Goal: Task Accomplishment & Management: Manage account settings

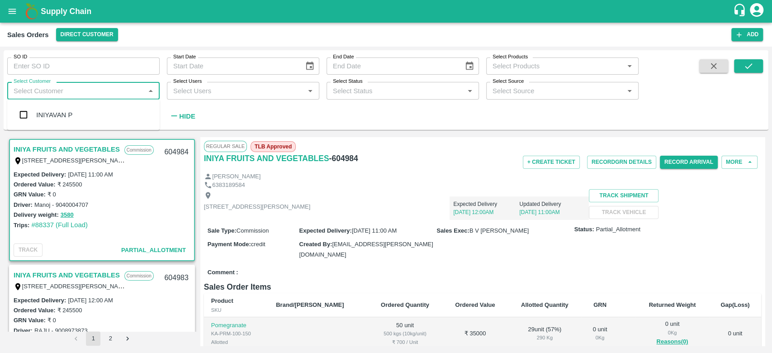
click at [18, 89] on input "Select Customer" at bounding box center [76, 91] width 132 height 12
type input "iniya"
click at [22, 111] on input "checkbox" at bounding box center [23, 115] width 18 height 18
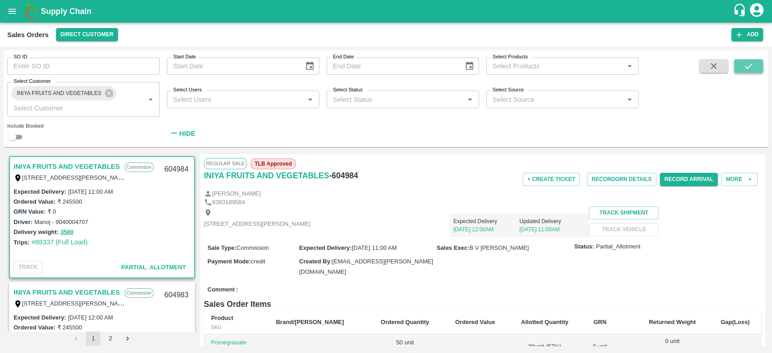
click at [746, 71] on icon "submit" at bounding box center [749, 66] width 10 height 10
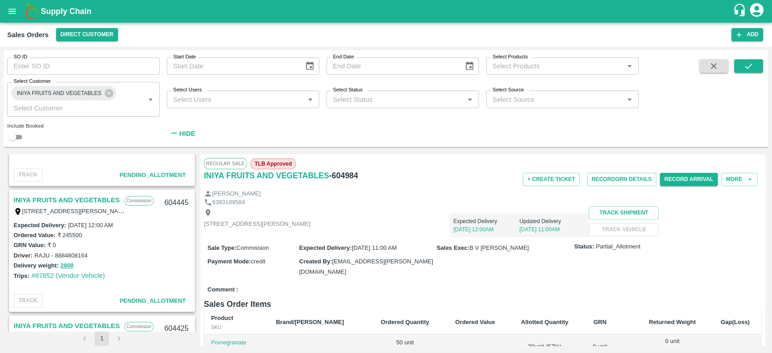
scroll to position [469, 0]
click at [55, 197] on link "INIYA FRUITS AND VEGETABLES" at bounding box center [67, 201] width 106 height 12
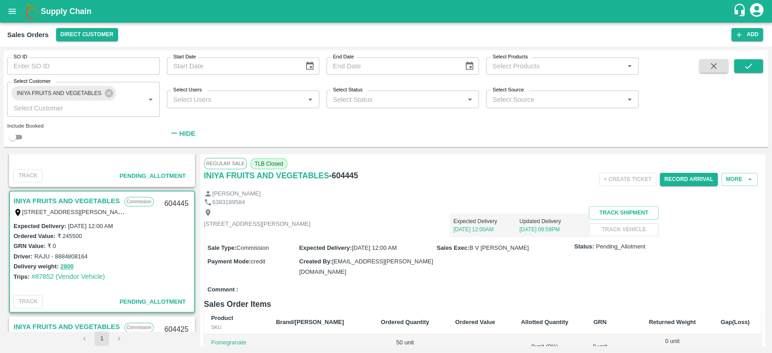
click at [70, 200] on link "INIYA FRUITS AND VEGETABLES" at bounding box center [67, 201] width 106 height 12
click at [684, 175] on button "Record Arrival" at bounding box center [689, 179] width 58 height 13
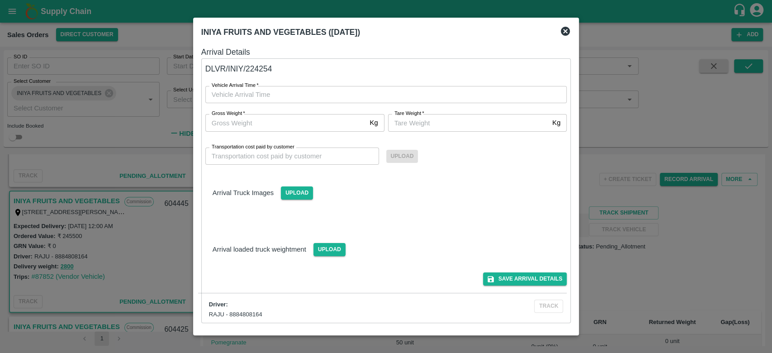
type input "DD/MM/YYYY hh:mm aa"
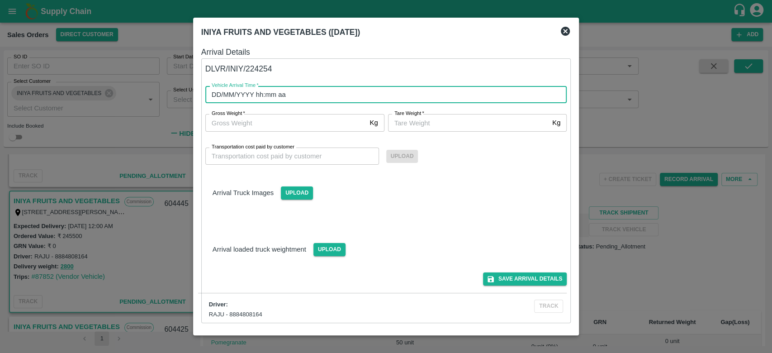
click at [285, 98] on input "DD/MM/YYYY hh:mm aa" at bounding box center [383, 94] width 356 height 17
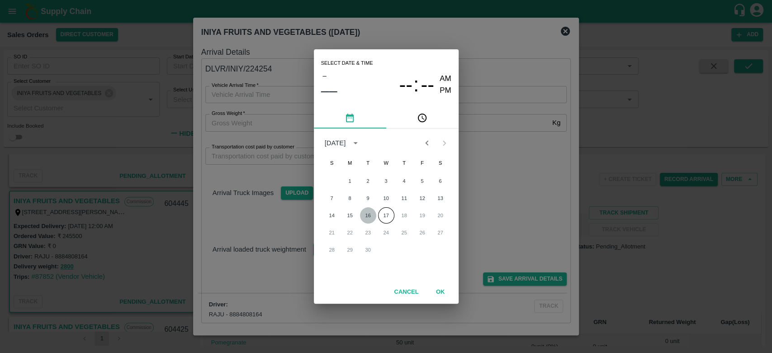
click at [372, 218] on button "16" at bounding box center [368, 215] width 16 height 16
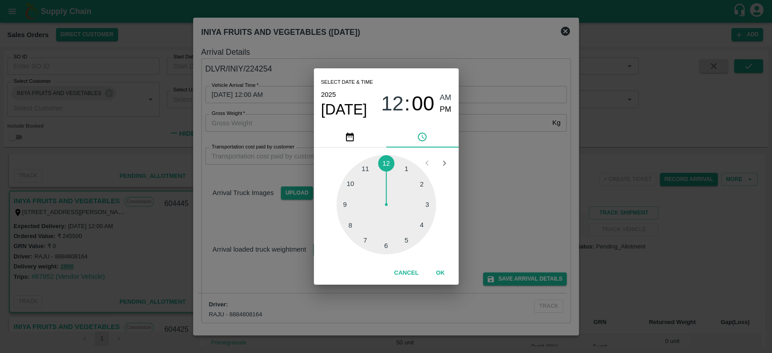
click at [371, 172] on div at bounding box center [387, 205] width 100 height 100
type input "[DATE] 11:00 AM"
click at [445, 271] on button "OK" at bounding box center [440, 273] width 29 height 16
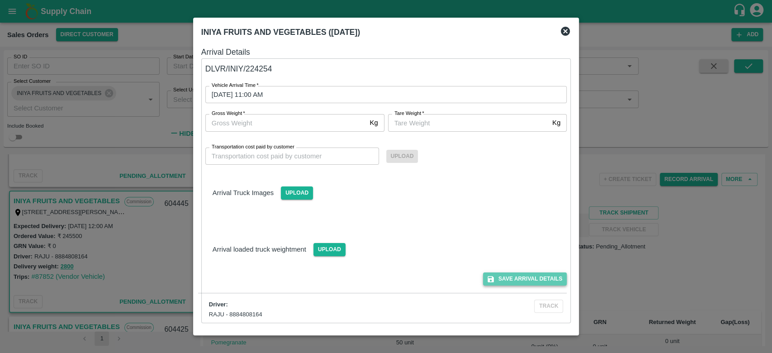
click at [525, 278] on button "Save Arrival Details" at bounding box center [525, 278] width 84 height 13
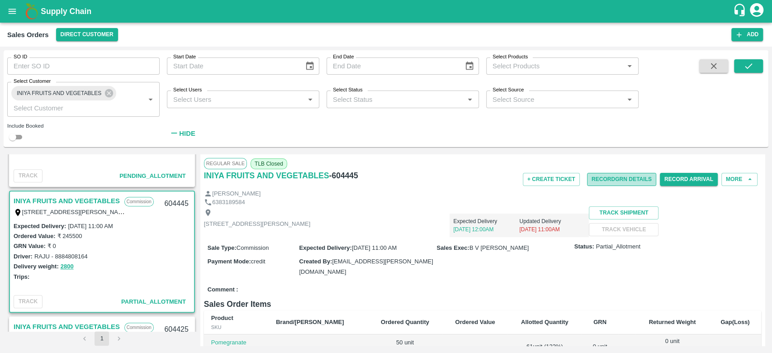
click at [633, 176] on button "Record GRN Details" at bounding box center [621, 179] width 69 height 13
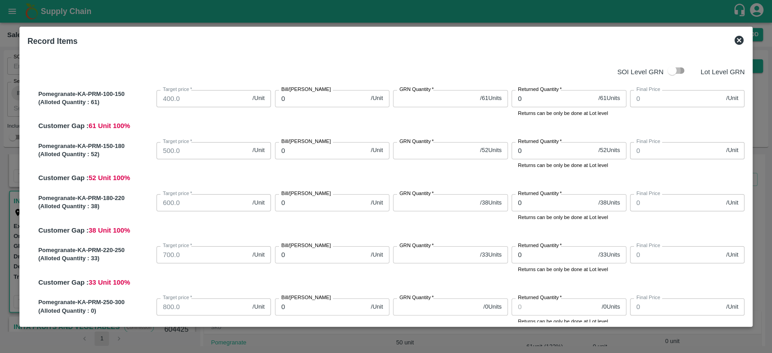
click at [677, 67] on input "checkbox" at bounding box center [672, 70] width 52 height 17
checkbox input "true"
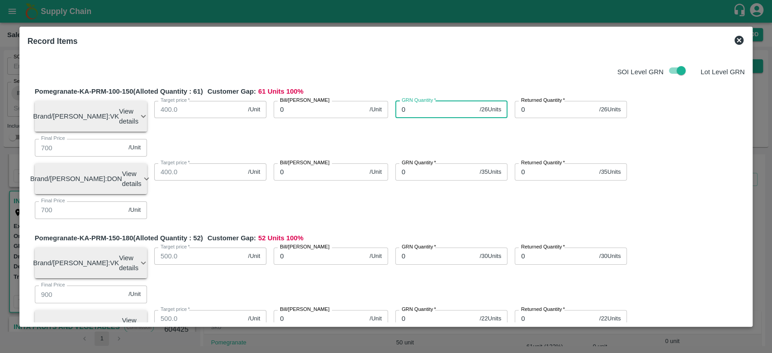
click at [418, 107] on input "0" at bounding box center [435, 109] width 81 height 17
type input "0"
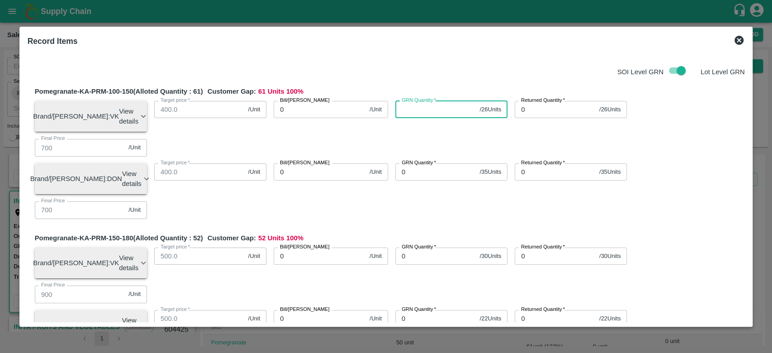
type input "0"
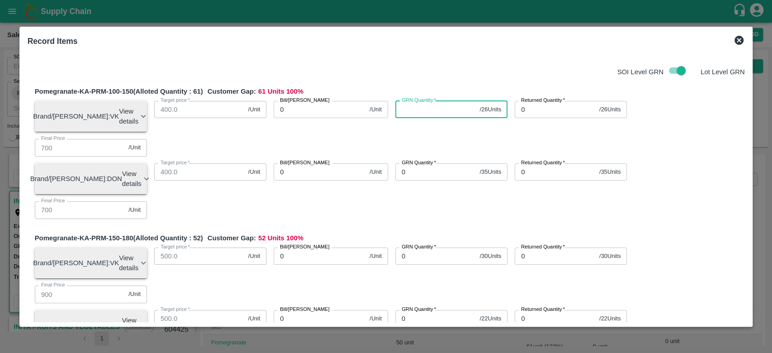
type input "0"
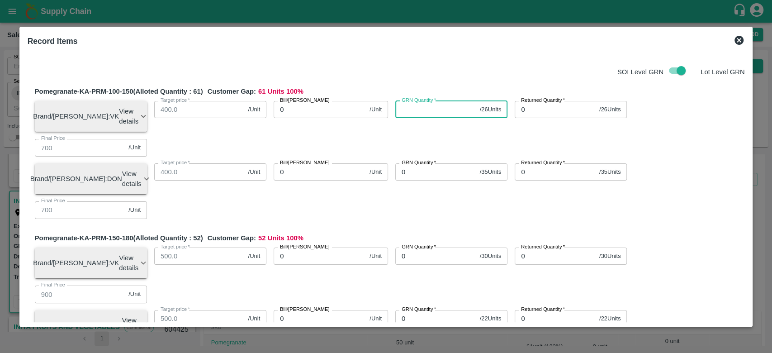
type input "0"
type input "26"
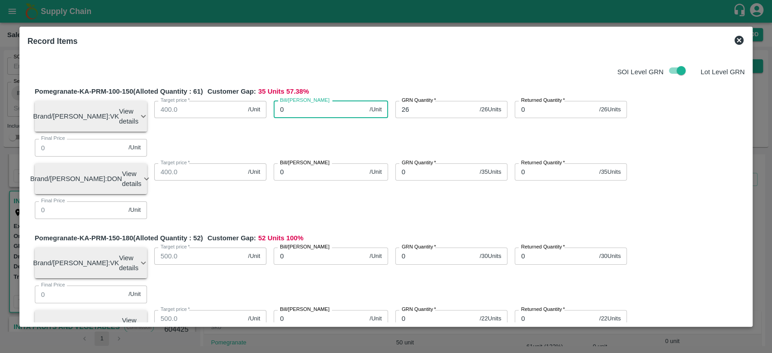
click at [296, 113] on input "0" at bounding box center [320, 109] width 92 height 17
type input "600"
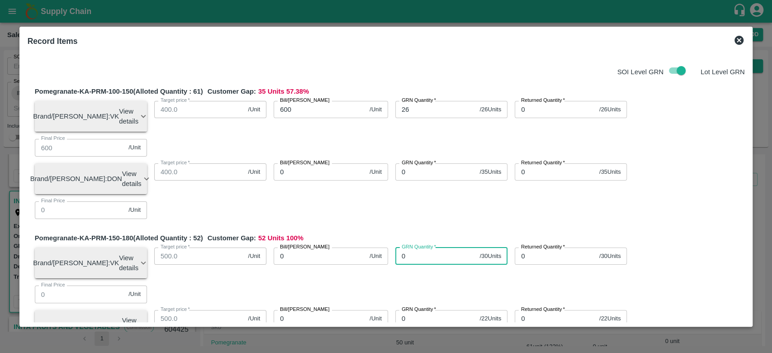
click at [400, 247] on input "0" at bounding box center [435, 255] width 81 height 17
type input "30"
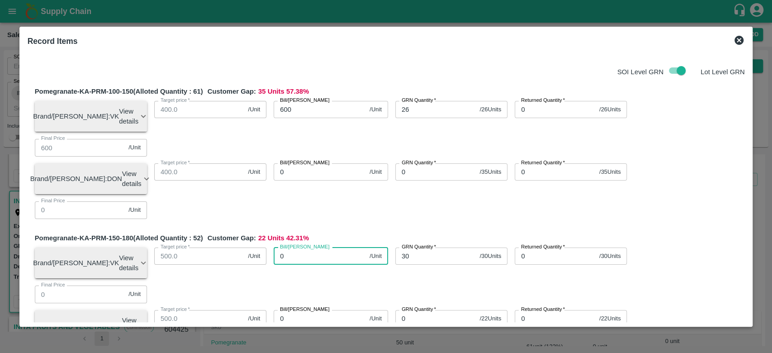
click at [282, 247] on input "0" at bounding box center [320, 255] width 92 height 17
type input "700"
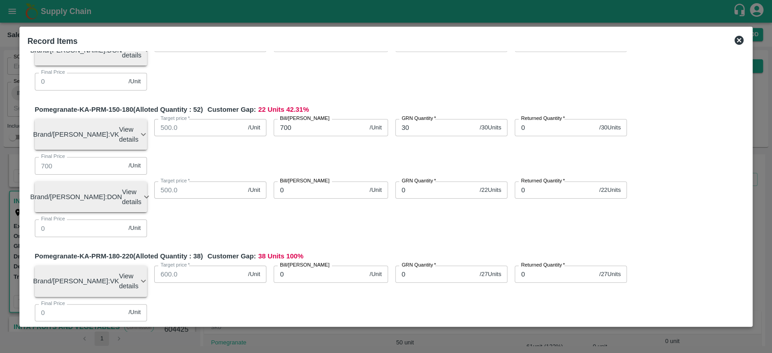
scroll to position [168, 0]
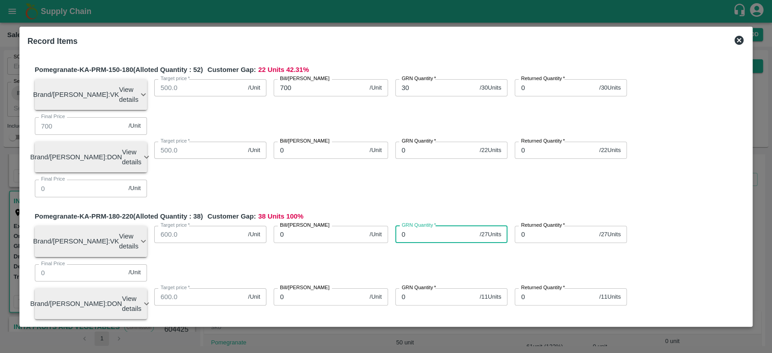
click at [416, 226] on input "0" at bounding box center [435, 234] width 81 height 17
type input "27"
click at [320, 226] on input "0" at bounding box center [320, 234] width 92 height 17
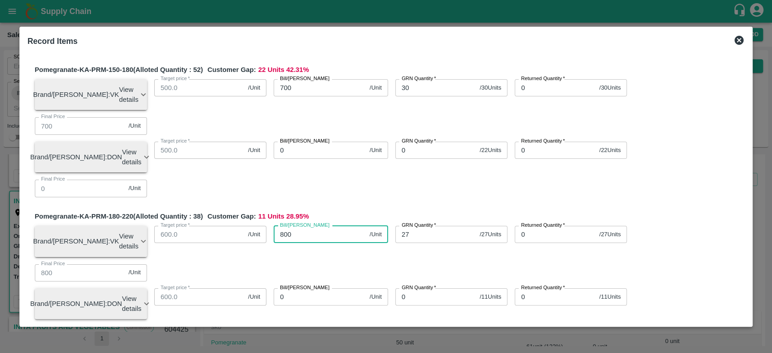
type input "800"
click at [379, 134] on div "Bill/[PERSON_NAME] 0 /Unit Bill/[PERSON_NAME]" at bounding box center [327, 153] width 122 height 38
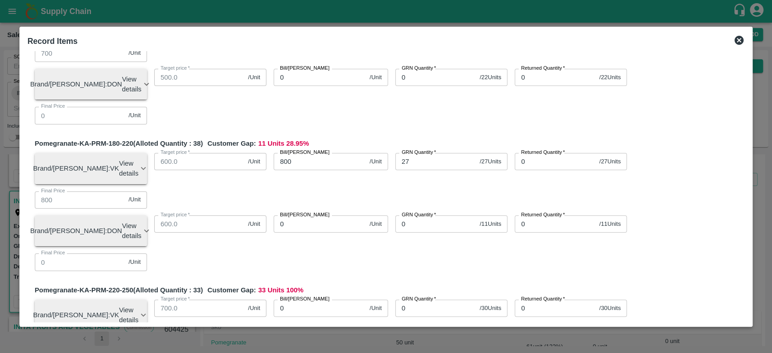
scroll to position [242, 0]
click at [422, 299] on input "0" at bounding box center [435, 307] width 81 height 17
type input "30"
click at [302, 299] on input "0" at bounding box center [320, 307] width 92 height 17
type input "950"
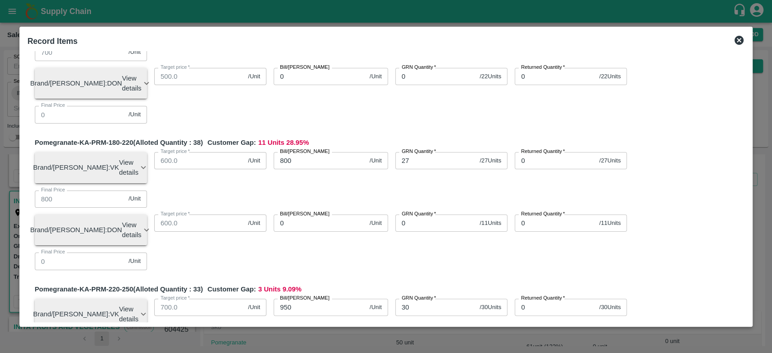
click at [358, 284] on div "Pomegranate-KA-PRM-220-250 (Alloted Quantity : 33 ) Customer Gap: 3 Units 9.09 …" at bounding box center [390, 353] width 710 height 139
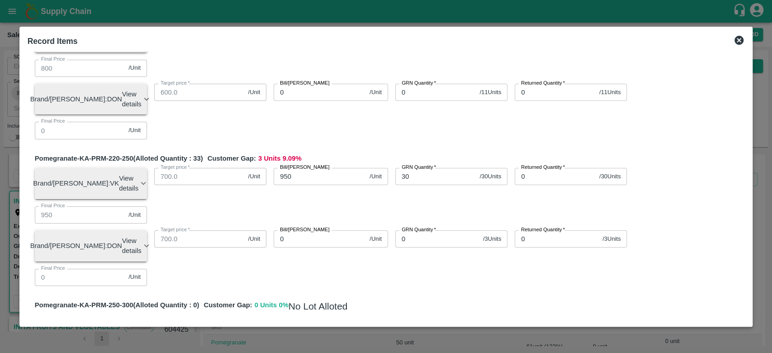
scroll to position [375, 0]
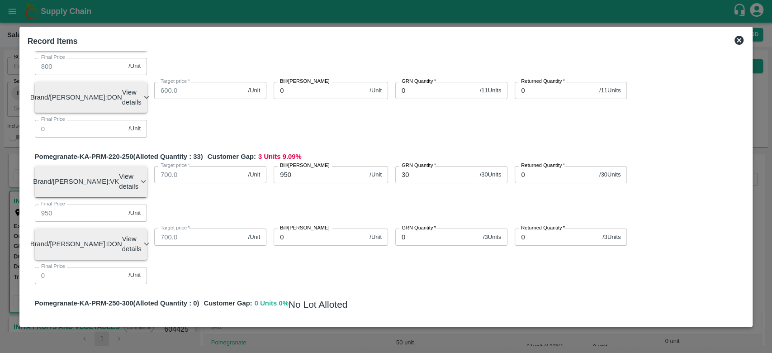
type input "21"
type input "400"
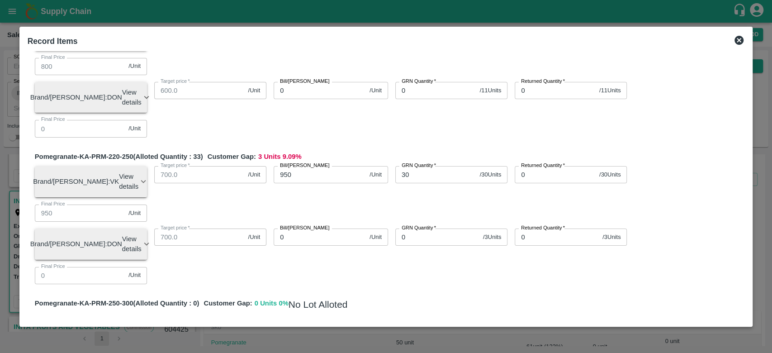
type input "400"
click at [413, 345] on div "Pomegranate-KA-PRM-350-400 (Alloted Quantity : 0 ) Customer Gap: 0 Units 0 % No…" at bounding box center [390, 353] width 710 height 16
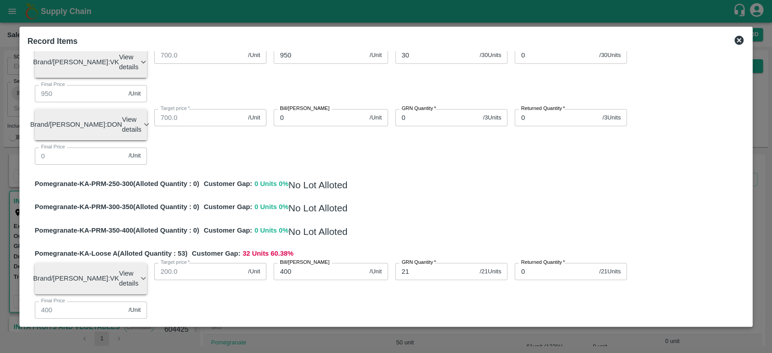
scroll to position [498, 0]
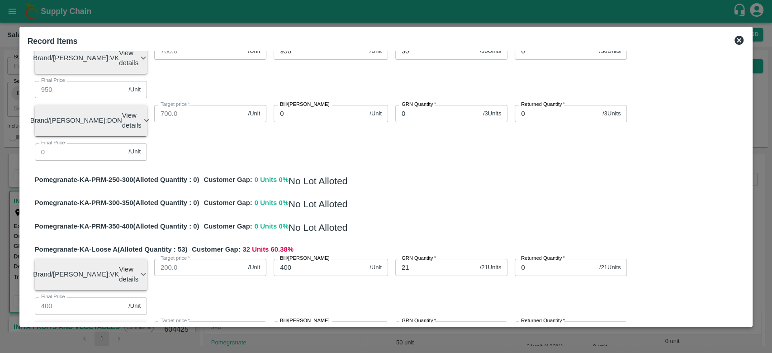
type input "1"
type input "10"
type input "650"
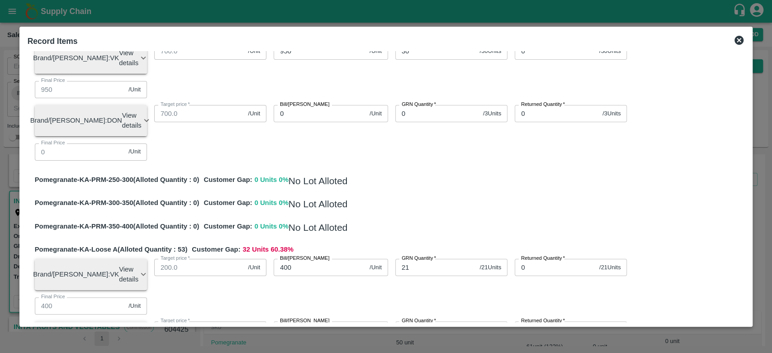
click at [397, 244] on div "Pomegranate-KA-Loose A (Alloted Quantity : 53 ) Customer Gap: 32 Units 60.38 % …" at bounding box center [390, 313] width 710 height 139
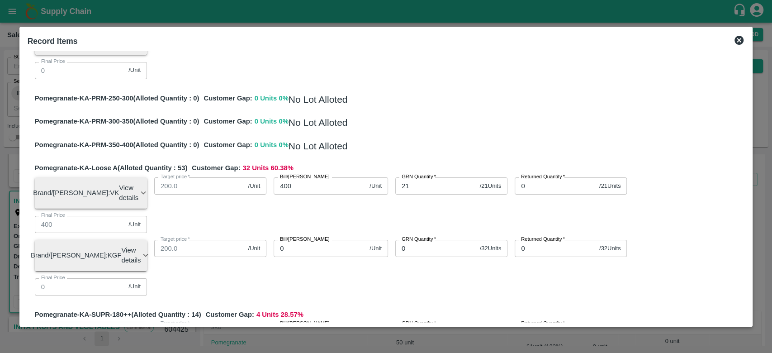
scroll to position [589, 0]
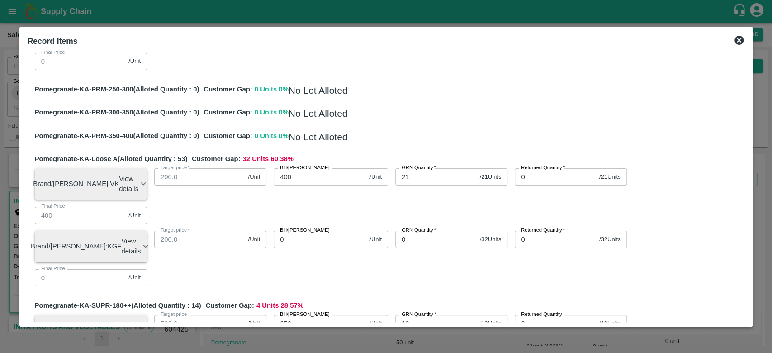
type input "7"
type input "500"
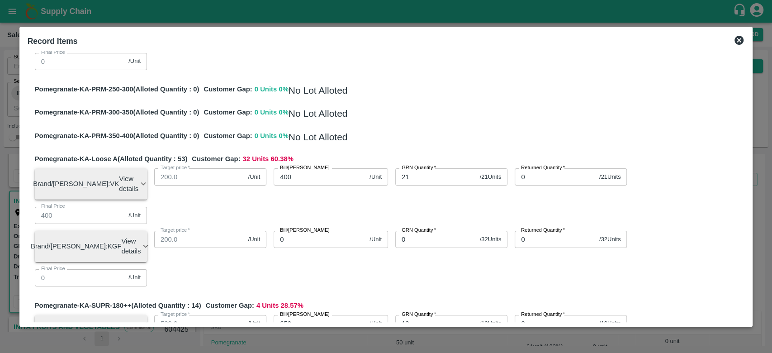
type input "500"
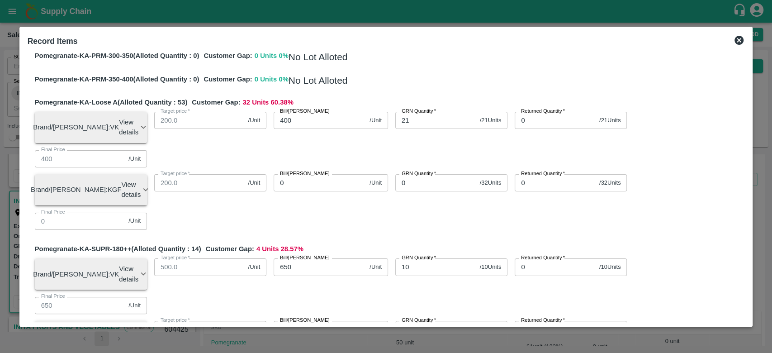
type input "16"
type input "500"
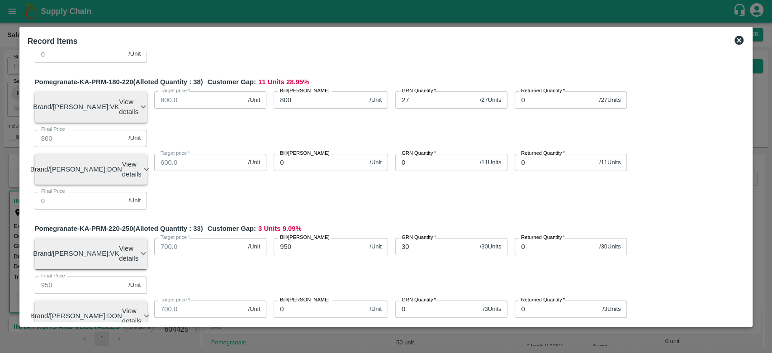
scroll to position [0, 0]
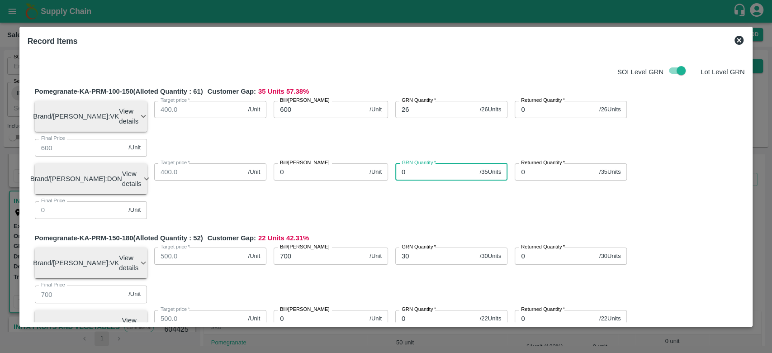
click at [420, 163] on input "0" at bounding box center [435, 171] width 81 height 17
type input "35"
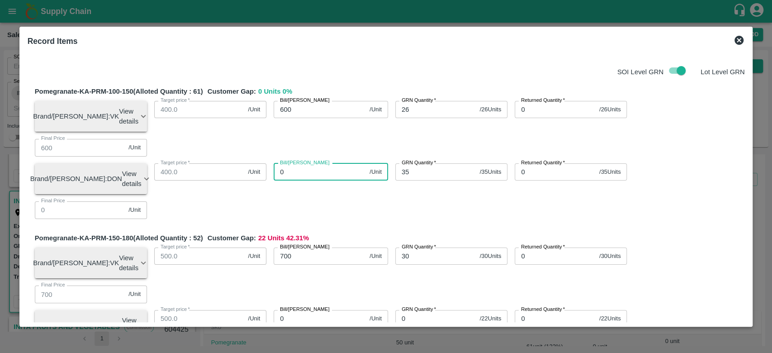
click at [314, 163] on input "0" at bounding box center [320, 171] width 92 height 17
type input "650"
click at [368, 161] on div "Bill/[PERSON_NAME] 650 /Unit Bill/[PERSON_NAME]" at bounding box center [327, 175] width 122 height 38
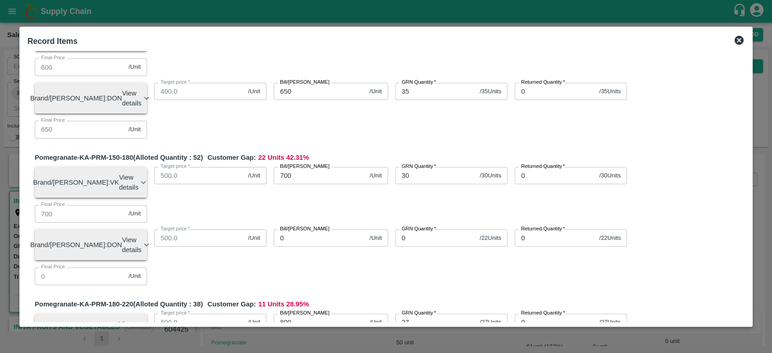
scroll to position [84, 0]
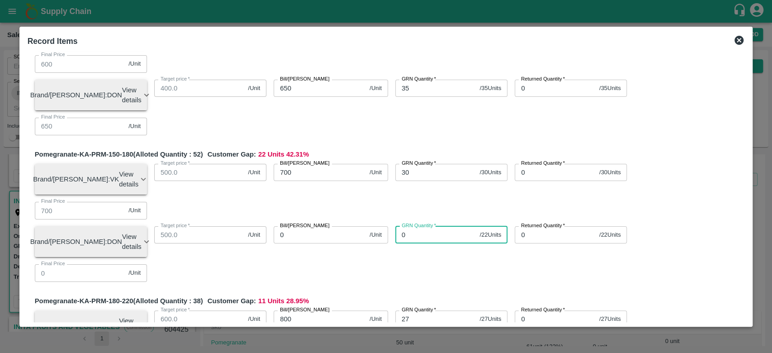
click at [425, 226] on input "0" at bounding box center [435, 234] width 81 height 17
type input "22"
click at [318, 226] on input "0" at bounding box center [320, 234] width 92 height 17
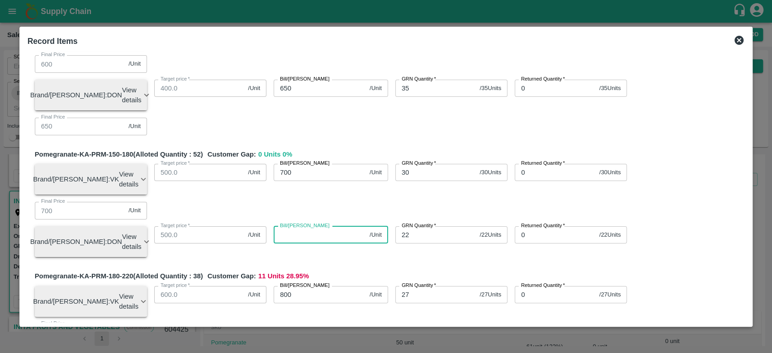
type input "2"
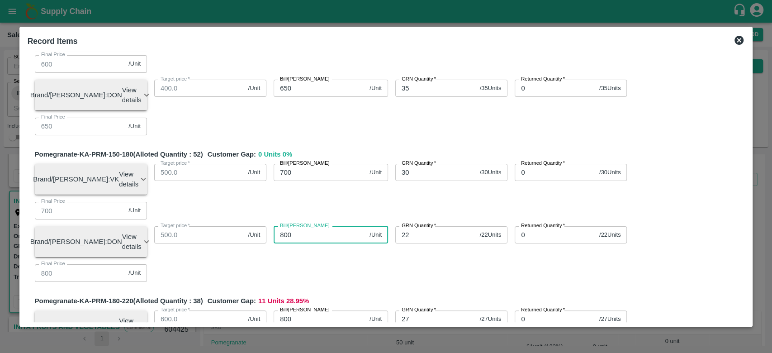
type input "800"
click at [361, 173] on div "Pomegranate-KA-PRM-150-180 (Alloted Quantity : 52 ) Customer Gap: 0 Units 0 % B…" at bounding box center [390, 218] width 710 height 139
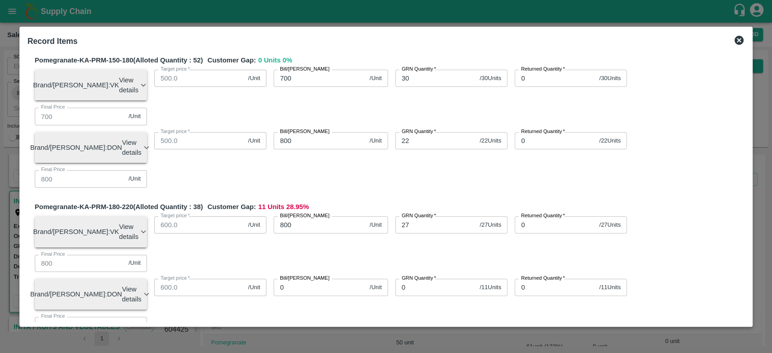
scroll to position [178, 0]
click at [433, 278] on input "0" at bounding box center [435, 286] width 81 height 17
type input "11"
click at [306, 278] on input "0" at bounding box center [320, 286] width 92 height 17
type input "100"
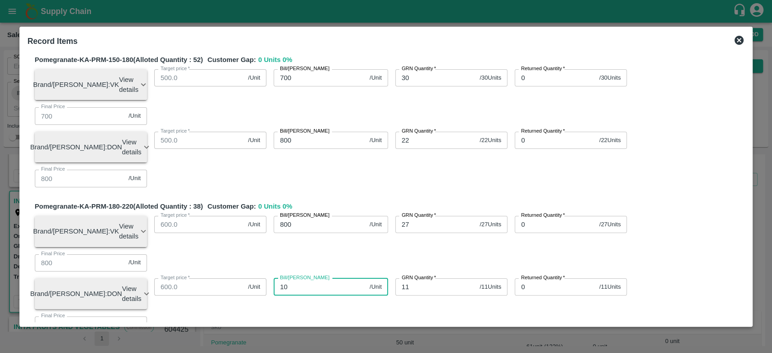
type input "100"
type input "1000"
click at [331, 271] on div "Bill/[PERSON_NAME] 1000 /Unit Bill/[PERSON_NAME]" at bounding box center [327, 290] width 122 height 38
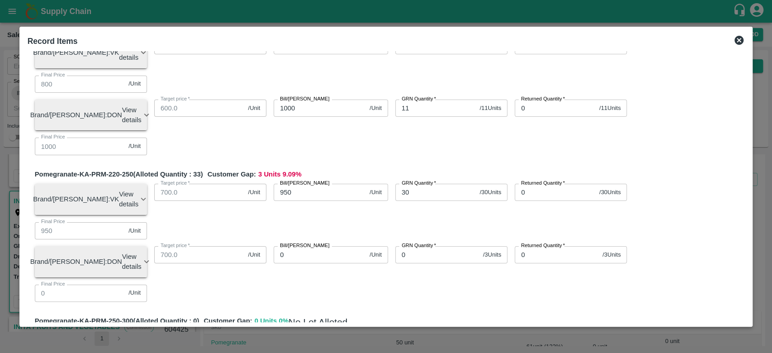
scroll to position [358, 0]
type input "32"
type input "425"
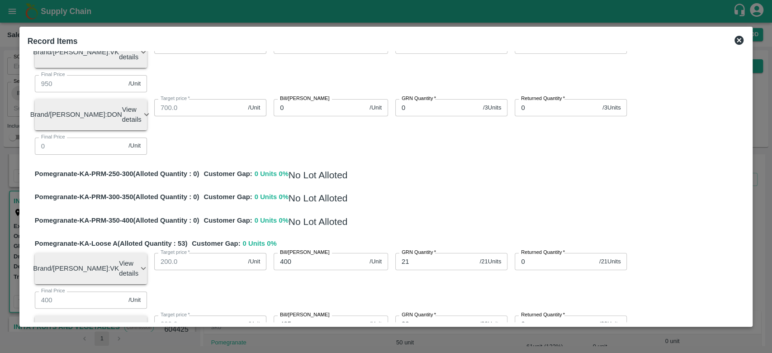
scroll to position [506, 0]
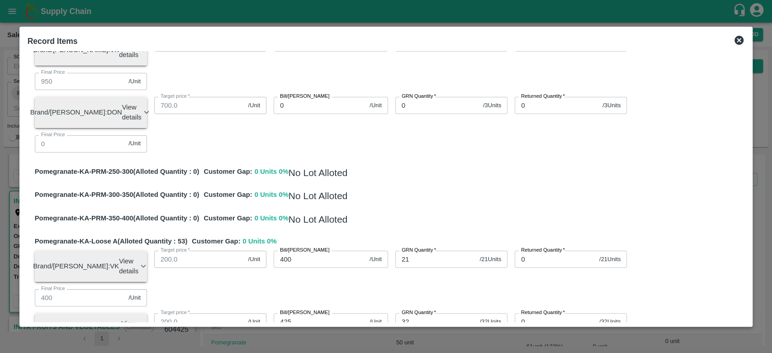
type input "4"
type input "400"
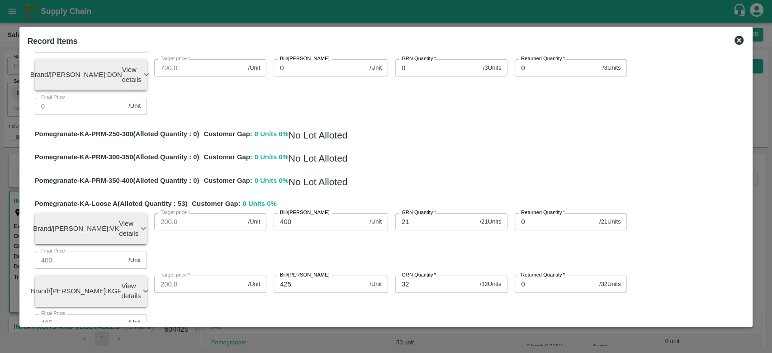
scroll to position [742, 0]
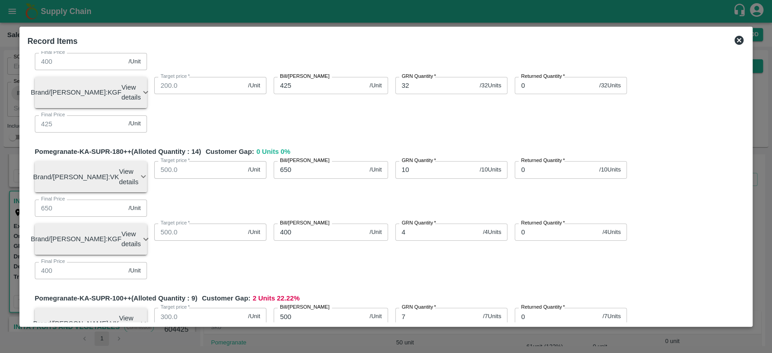
type input "4"
type input "400"
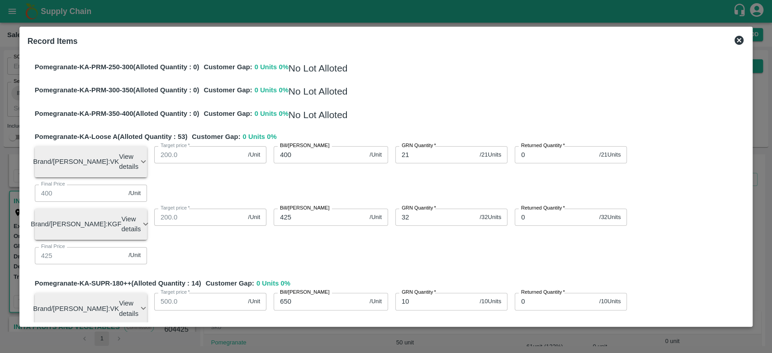
scroll to position [610, 0]
type input "2"
type input "200"
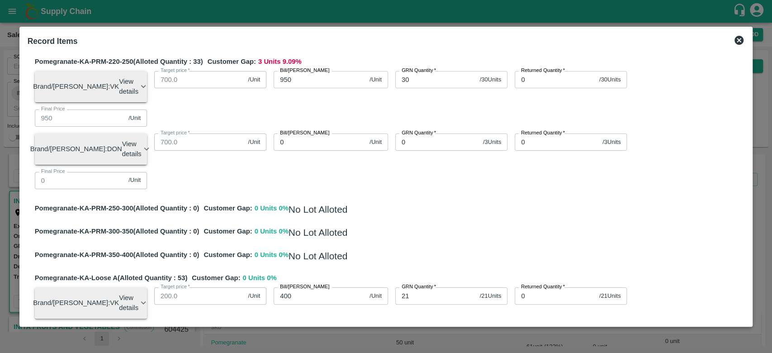
scroll to position [472, 0]
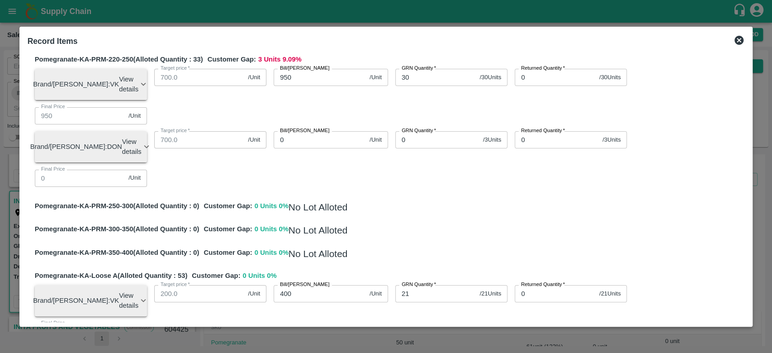
type input "4"
type input "575"
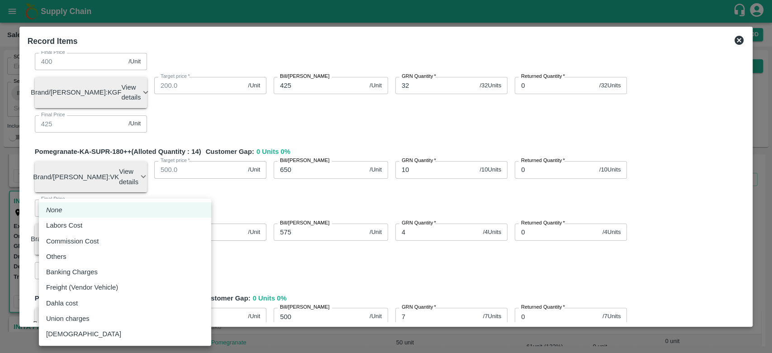
click at [115, 255] on body "Supply Chain Sales Orders Direct Customer Add SO ID SO ID Start Date Start Date…" at bounding box center [386, 176] width 772 height 353
click at [98, 252] on div "Others" at bounding box center [125, 257] width 158 height 10
type input "Others"
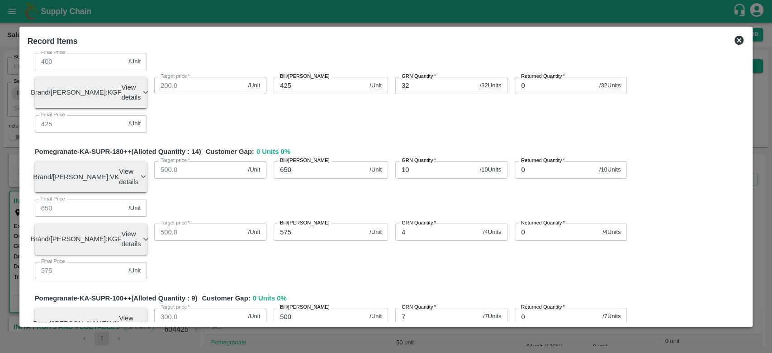
type input "44"
type input "-0.15884"
type input "599.84116"
type input "699.84116"
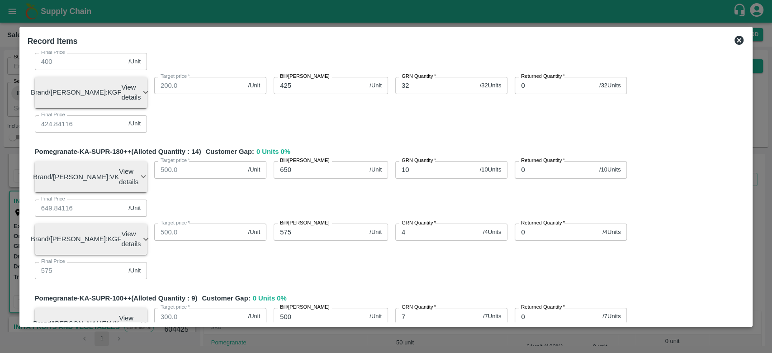
type input "799.84116"
type input "949.84116"
type input "399.84116"
type input "649.84116"
type input "499.84116"
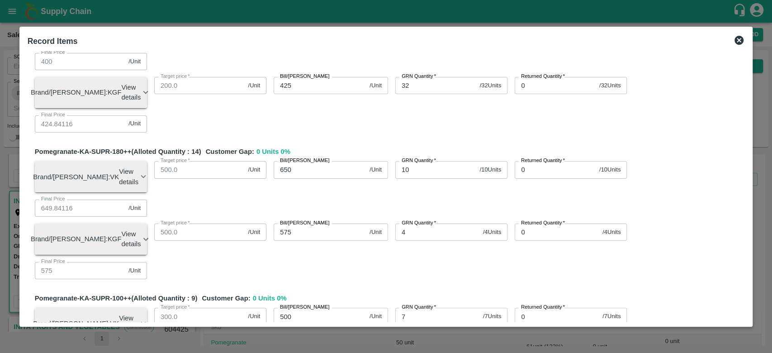
type input "499.84116"
type input "649.84116"
type input "799.84116"
type input "999.84116"
type input "424.84116"
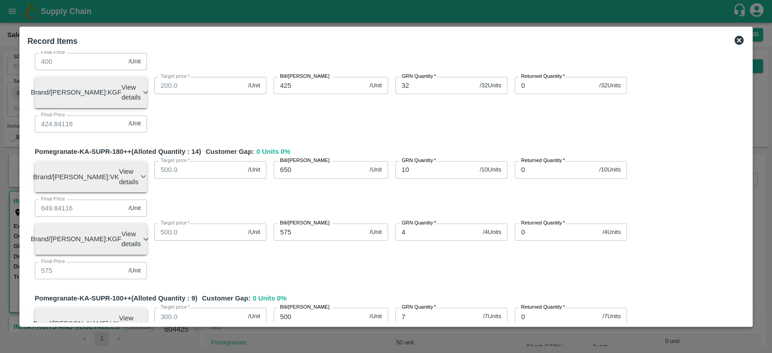
type input "399.84116"
type input "199.84116"
type input "574.84116"
type input "0.15884"
type input "448"
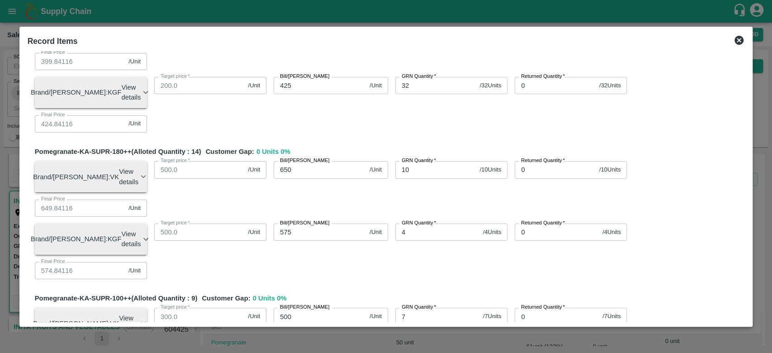
type input "-16.17329"
type input "583.82671"
type input "683.82671"
type input "783.82671"
type input "933.82671"
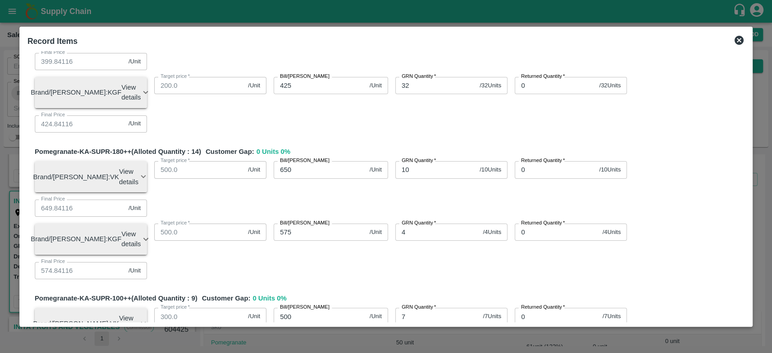
type input "383.82671"
type input "633.82671"
type input "483.82671"
type input "633.82671"
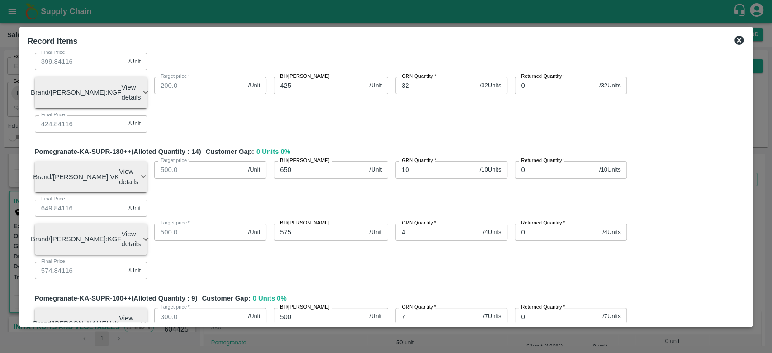
type input "783.82671"
type input "983.82671"
type input "408.82671"
type input "383.82671"
type input "183.82671"
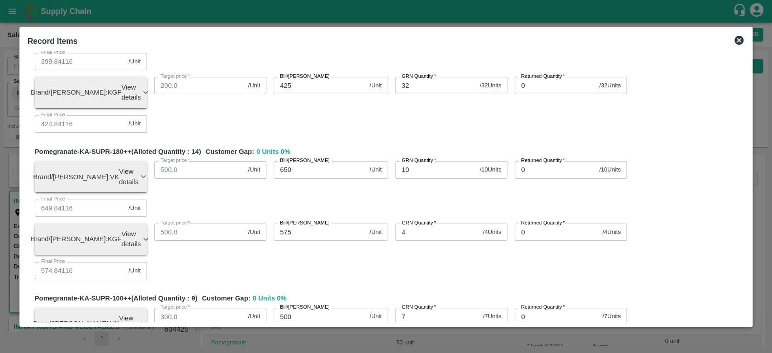
type input "558.82671"
type input "4480"
type input "16.17329"
type input "4480"
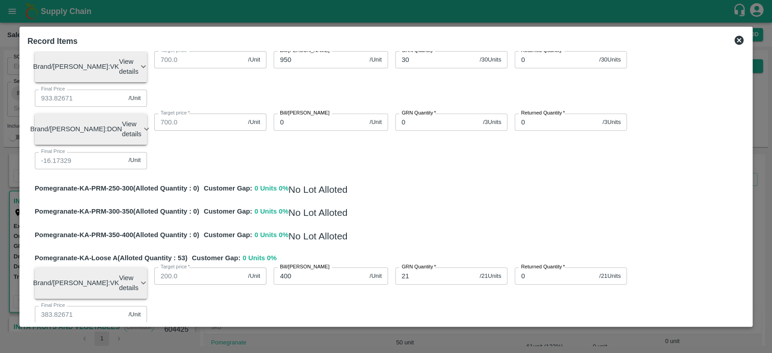
scroll to position [495, 0]
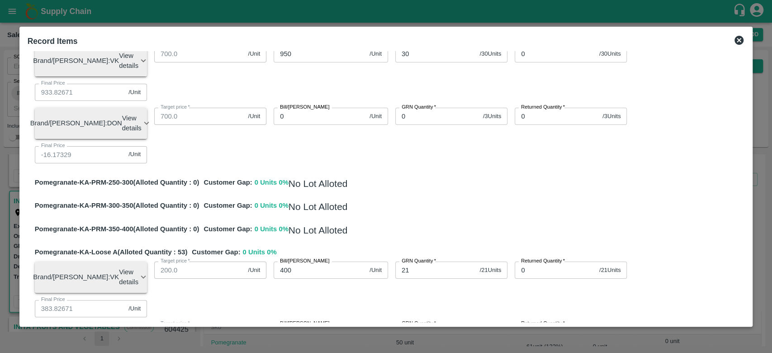
click at [380, 214] on div "Pomegranate-KA-PRM-100-150 (Alloted Quantity : 61 ) Customer Gap: 0 Units 0 % B…" at bounding box center [386, 244] width 717 height 1320
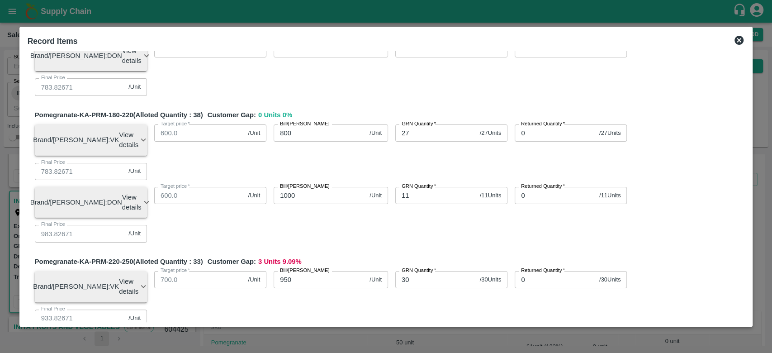
scroll to position [269, 0]
click at [410, 334] on input "0" at bounding box center [437, 342] width 84 height 17
type input "3"
type input "-16"
type input "584"
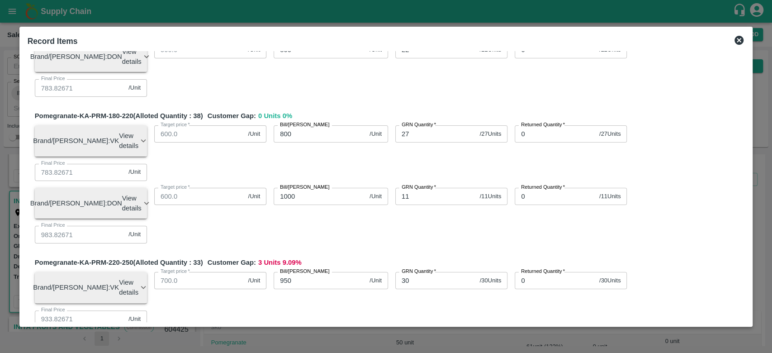
type input "684"
type input "784"
type input "934"
type input "384"
type input "634"
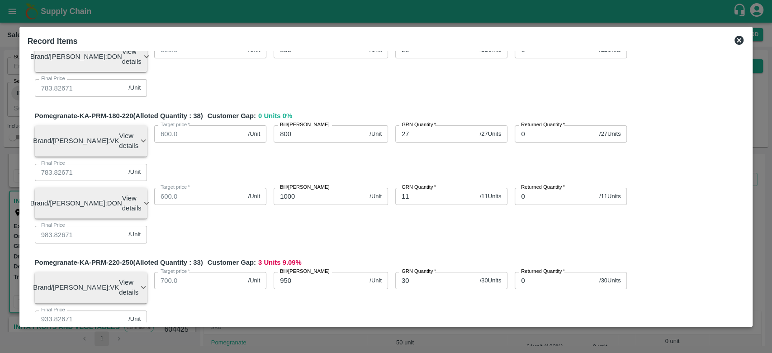
type input "484"
type input "634"
type input "784"
type input "984"
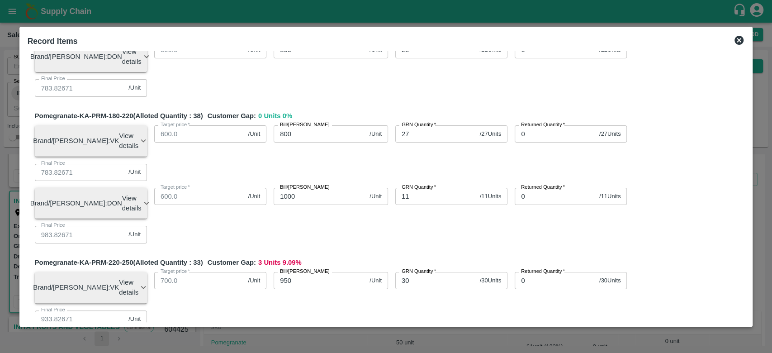
type input "409"
type input "384"
type input "184"
type input "559"
type input "16"
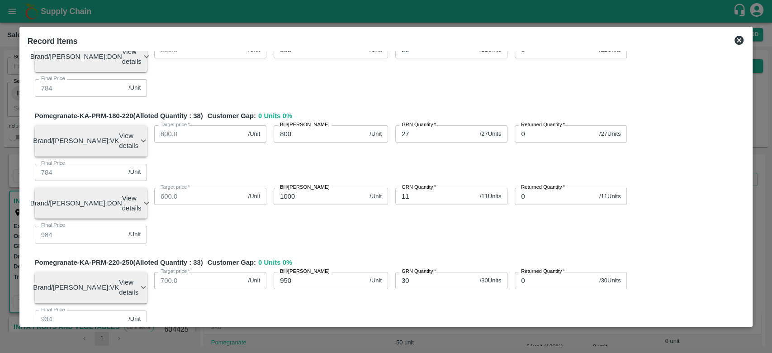
type input "3"
click at [322, 334] on input "0" at bounding box center [320, 342] width 92 height 17
type input "120"
type input "104"
type input "1200"
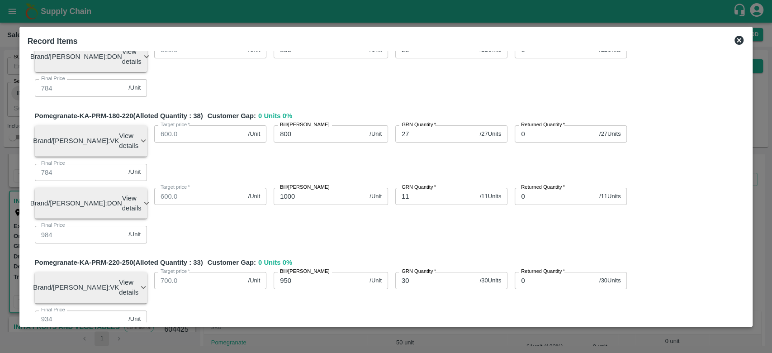
type input "1184"
type input "1200"
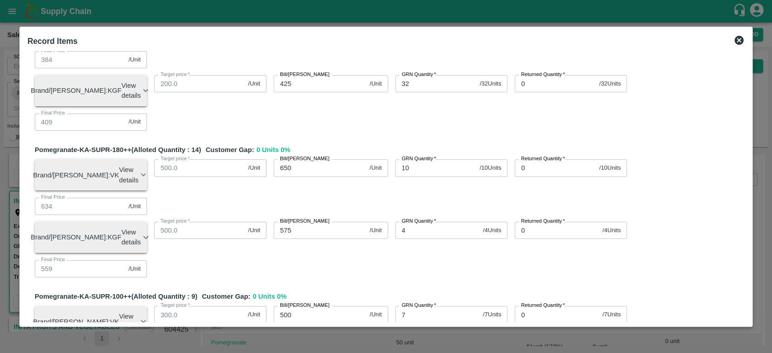
scroll to position [778, 0]
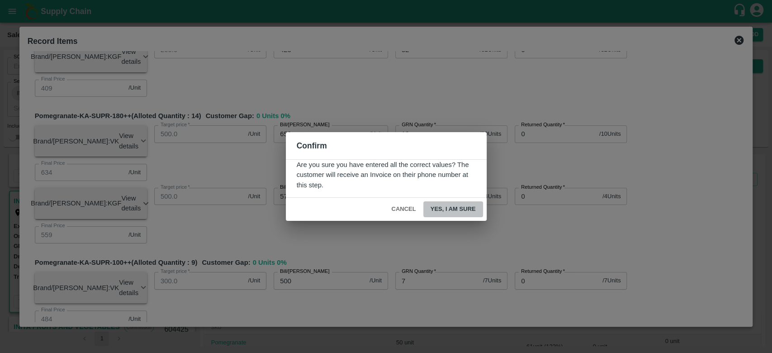
click at [453, 208] on button "Yes, I am sure" at bounding box center [453, 209] width 60 height 16
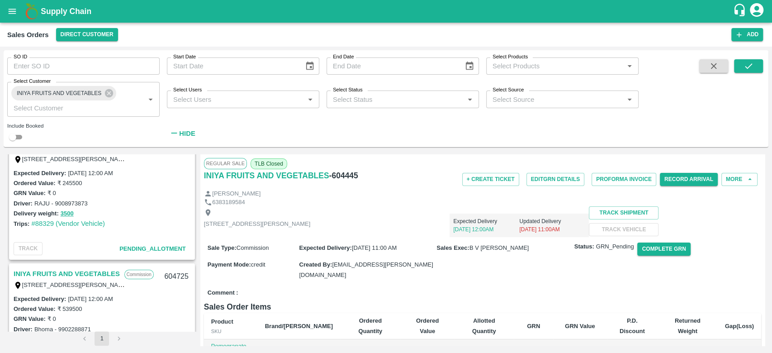
scroll to position [0, 0]
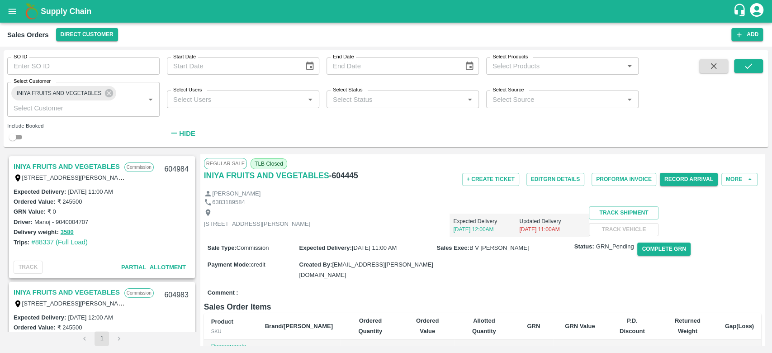
click at [11, 14] on icon "open drawer" at bounding box center [12, 11] width 10 height 10
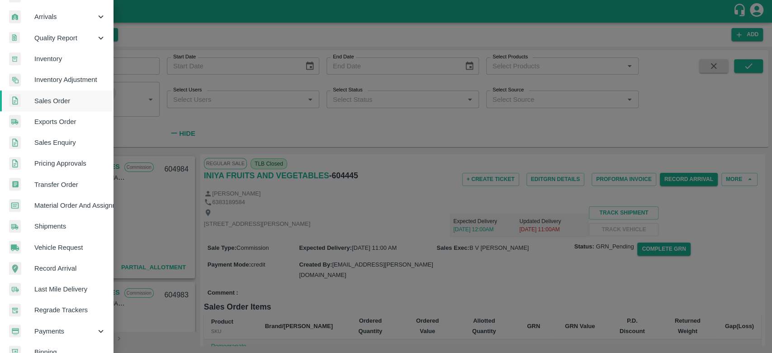
scroll to position [162, 0]
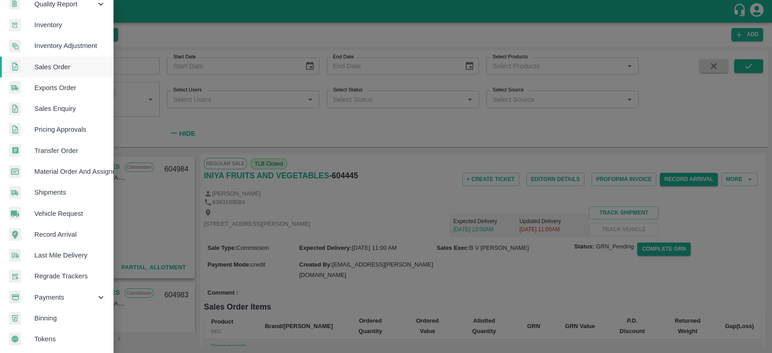
click at [72, 287] on div "Payments" at bounding box center [56, 297] width 113 height 21
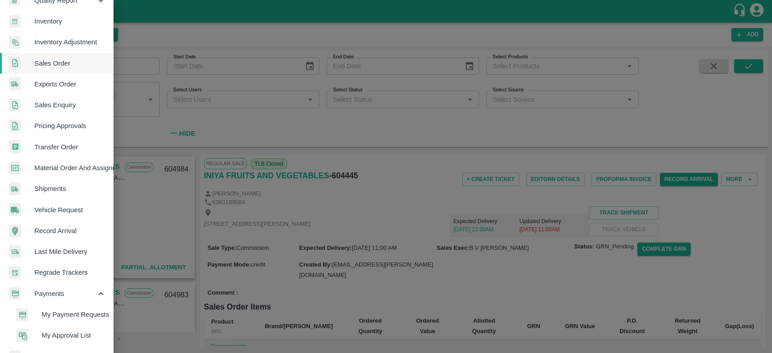
scroll to position [204, 0]
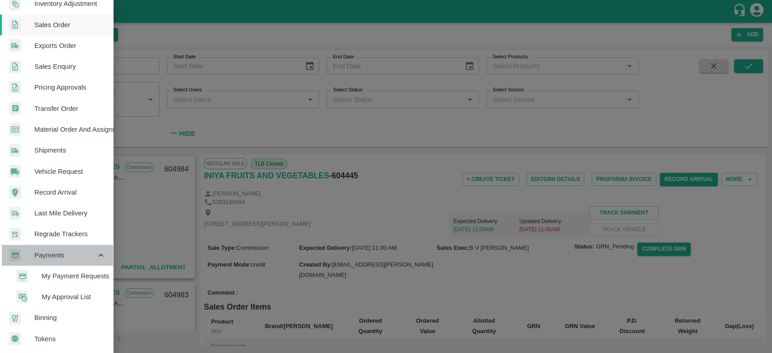
click at [72, 251] on span "Payments" at bounding box center [65, 255] width 62 height 10
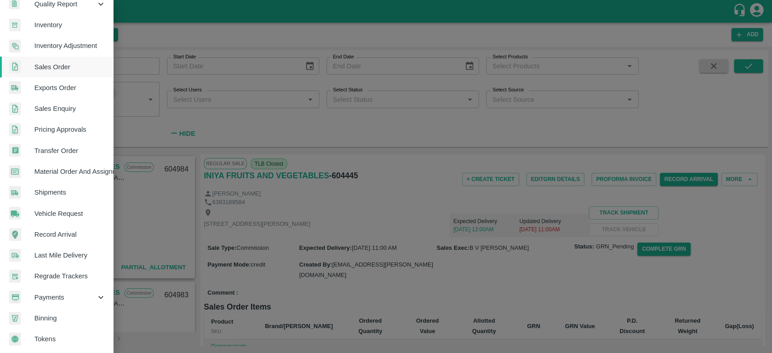
scroll to position [162, 0]
click at [204, 10] on div at bounding box center [386, 176] width 772 height 353
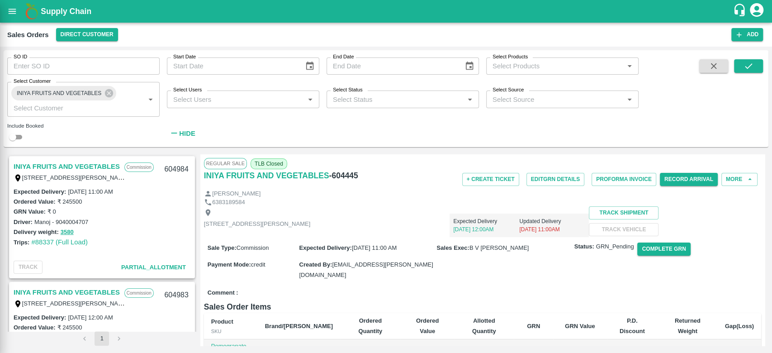
scroll to position [159, 0]
